Goal: Transaction & Acquisition: Purchase product/service

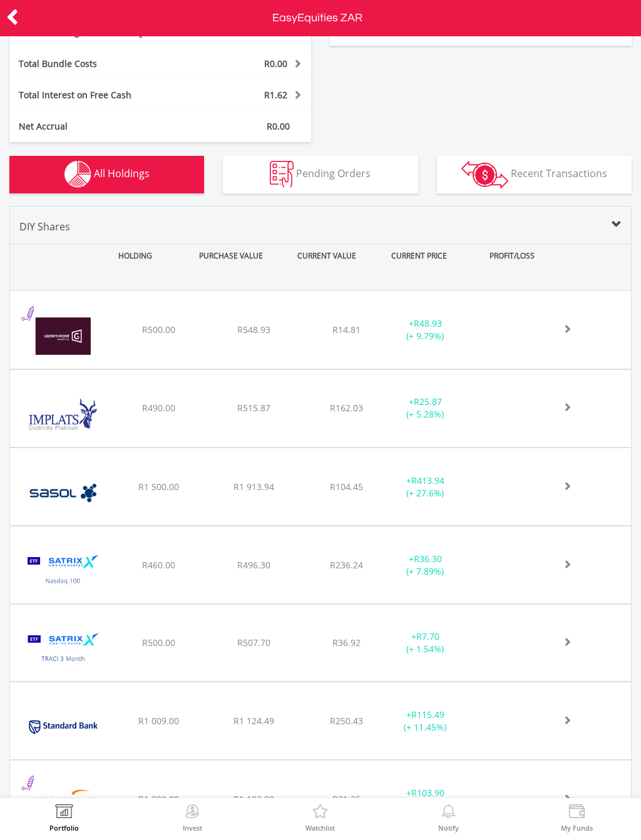
scroll to position [320, 0]
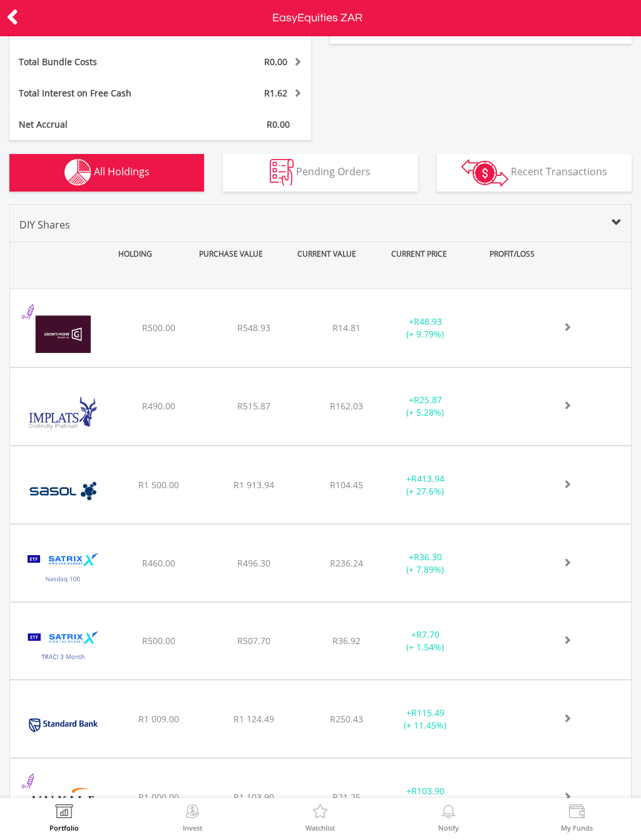
click at [531, 366] on div "﻿ Impala Platinum Hlgs Limited R490.00 R515.87 R162.03 + R25.87 (+ 5.28%)" at bounding box center [320, 327] width 621 height 77
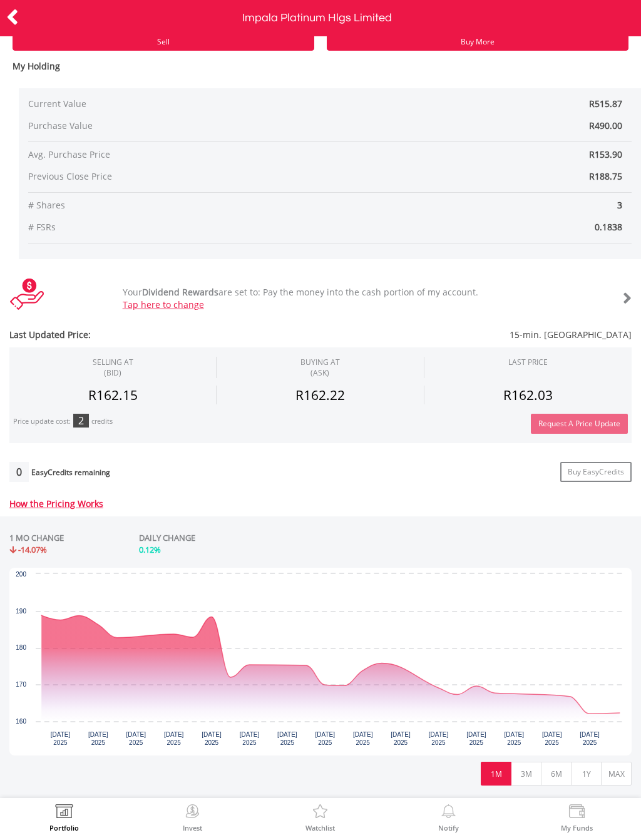
scroll to position [116, 0]
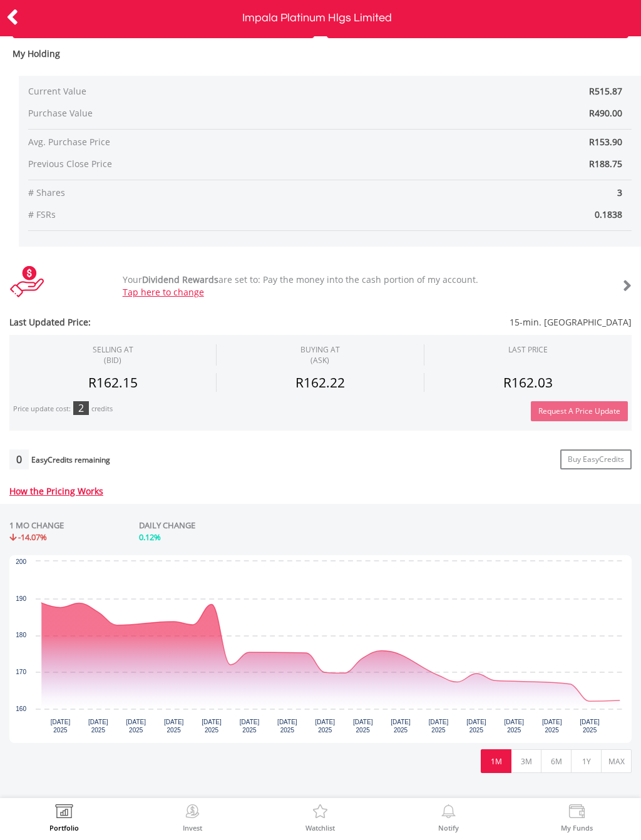
click at [559, 760] on button "6M" at bounding box center [556, 761] width 31 height 24
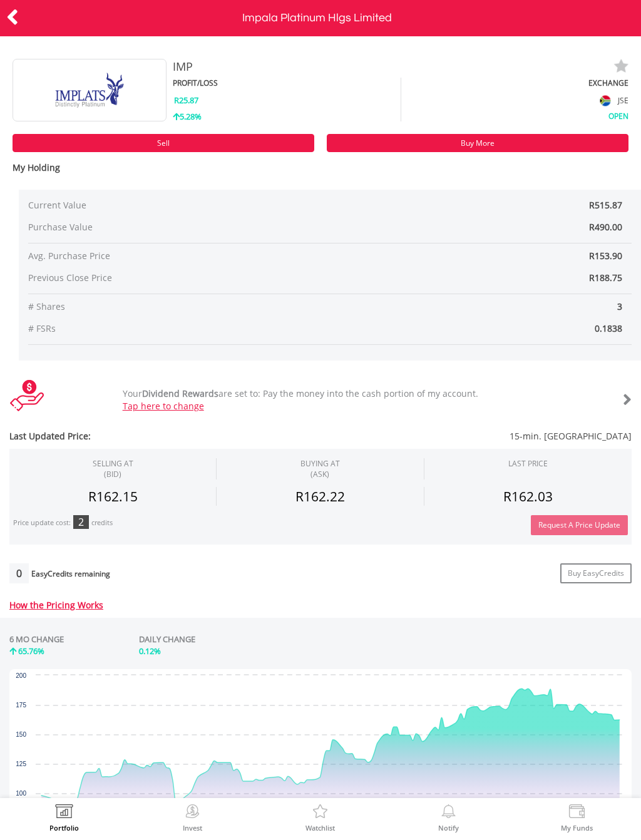
click at [235, 138] on link "Sell" at bounding box center [164, 143] width 302 height 18
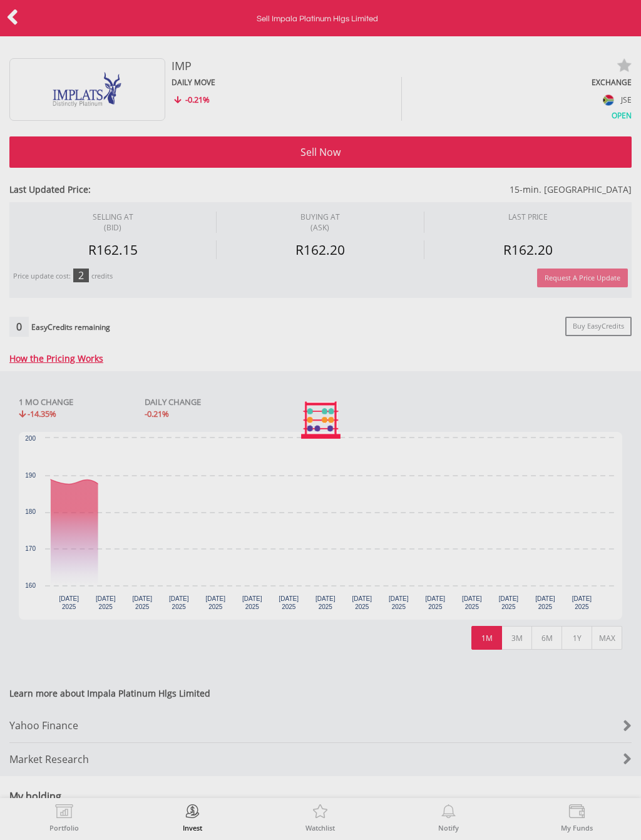
type input "******"
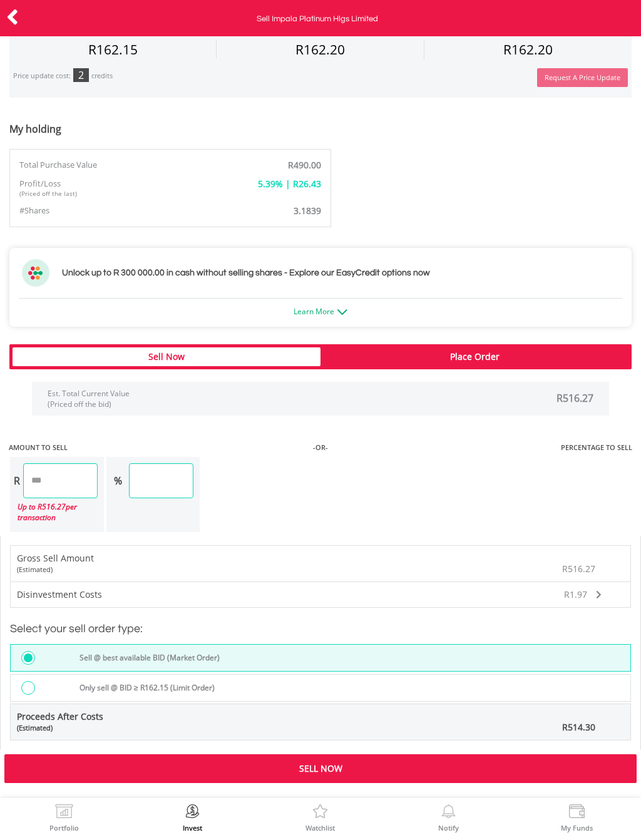
scroll to position [666, 0]
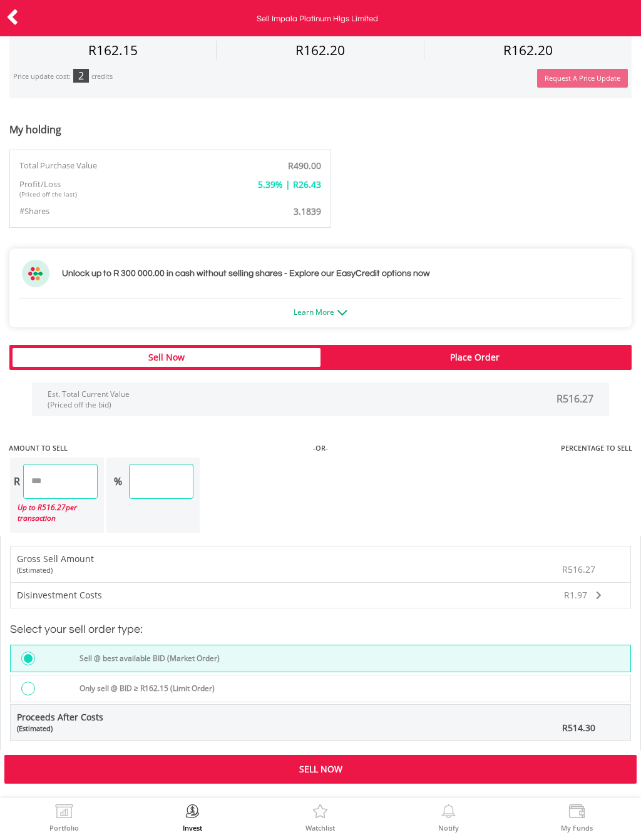
click at [241, 358] on div "Sell Now" at bounding box center [167, 357] width 308 height 19
click at [248, 354] on div "Sell Now" at bounding box center [167, 357] width 308 height 19
click at [399, 762] on div "Sell Now" at bounding box center [320, 769] width 632 height 29
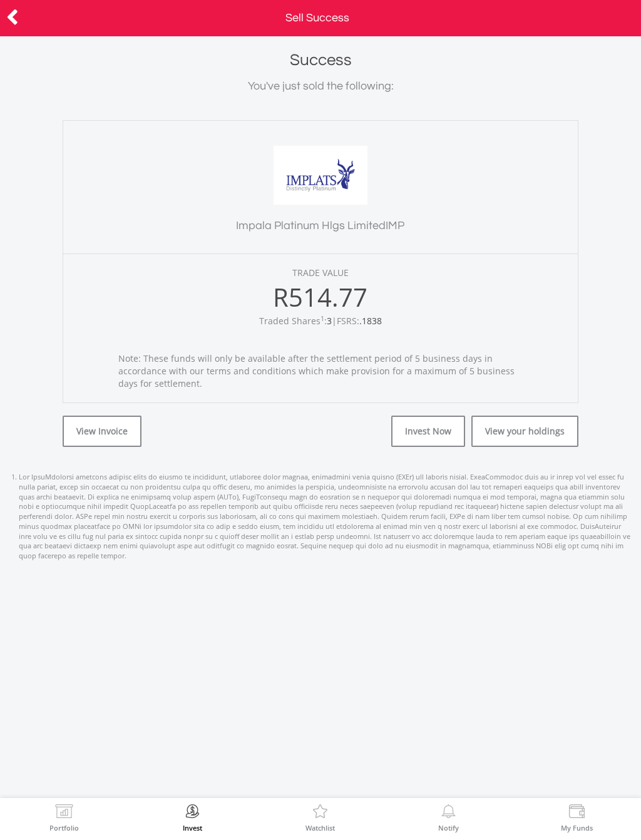
click at [16, 24] on icon at bounding box center [12, 17] width 13 height 24
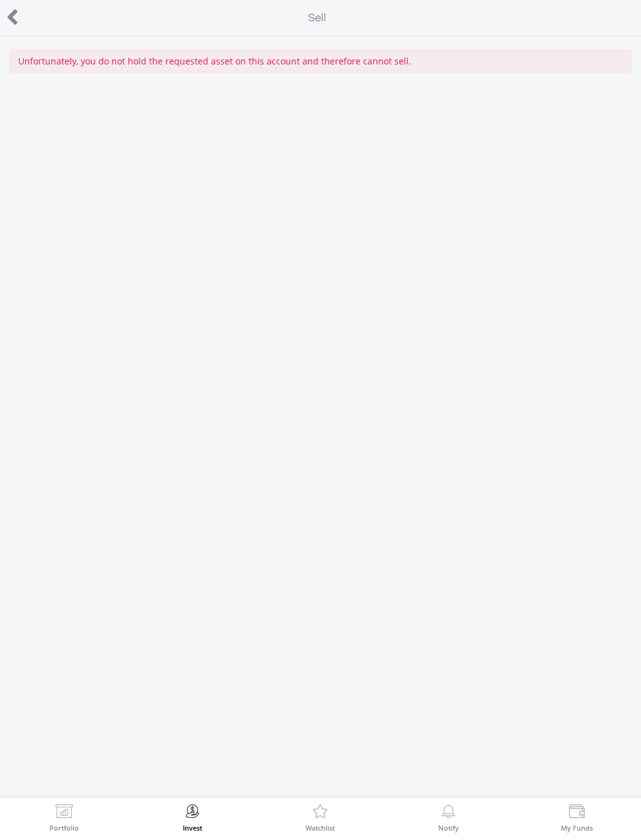
click at [27, 23] on div at bounding box center [32, 18] width 64 height 26
click at [66, 819] on img at bounding box center [63, 813] width 19 height 18
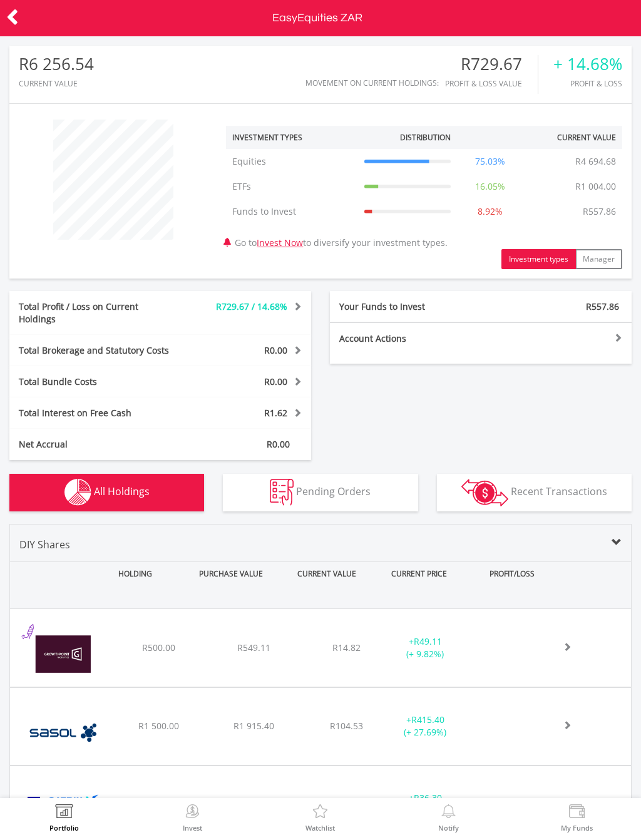
click at [58, 815] on img at bounding box center [63, 813] width 19 height 18
click at [184, 830] on label "Invest" at bounding box center [192, 827] width 19 height 7
